Goal: Task Accomplishment & Management: Manage account settings

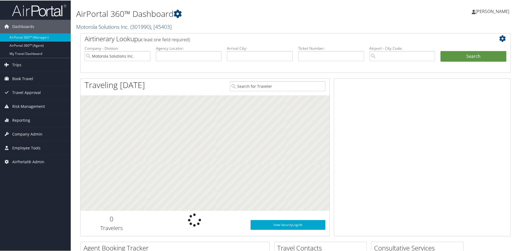
click at [90, 28] on link "Motorola Solutions Inc. ( 301990 ) , [ 45403 ]" at bounding box center [124, 26] width 96 height 7
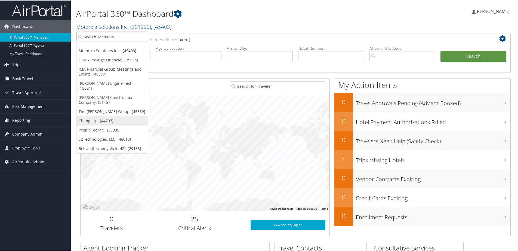
click at [92, 117] on link "ChangeUp, [44707]" at bounding box center [112, 120] width 72 height 9
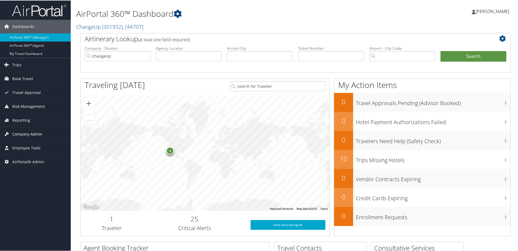
click at [30, 133] on span "Company Admin" at bounding box center [27, 134] width 30 height 14
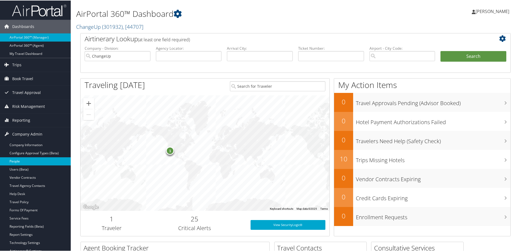
click at [20, 163] on link "People" at bounding box center [35, 161] width 71 height 8
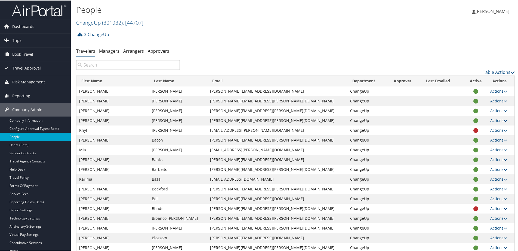
click at [112, 64] on input "search" at bounding box center [128, 65] width 104 height 10
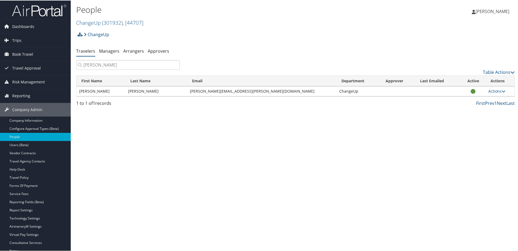
type input "landry"
click at [497, 93] on td "Actions User Settings View Profile User Technology Settings Add Note Edit Notes…" at bounding box center [500, 91] width 29 height 10
click at [496, 91] on link "Actions" at bounding box center [496, 90] width 17 height 5
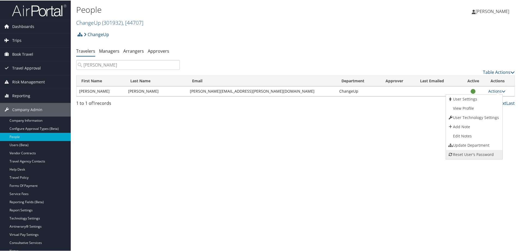
click at [476, 153] on link "Reset User's Password" at bounding box center [473, 154] width 55 height 9
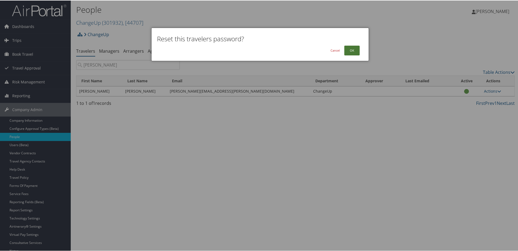
click at [348, 51] on button "OK" at bounding box center [352, 50] width 16 height 10
